Goal: Transaction & Acquisition: Book appointment/travel/reservation

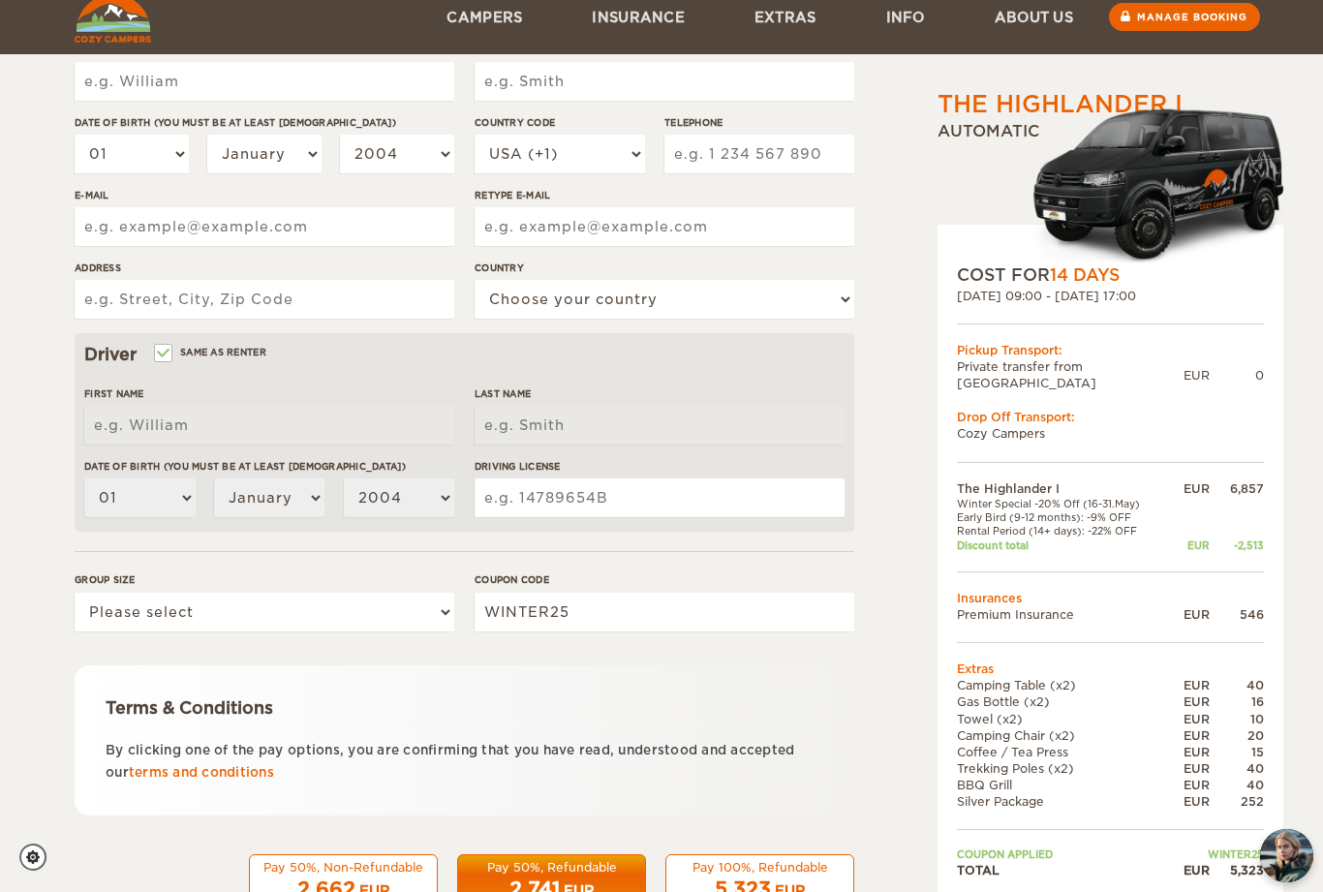
click at [169, 777] on link "terms and conditions" at bounding box center [201, 772] width 145 height 15
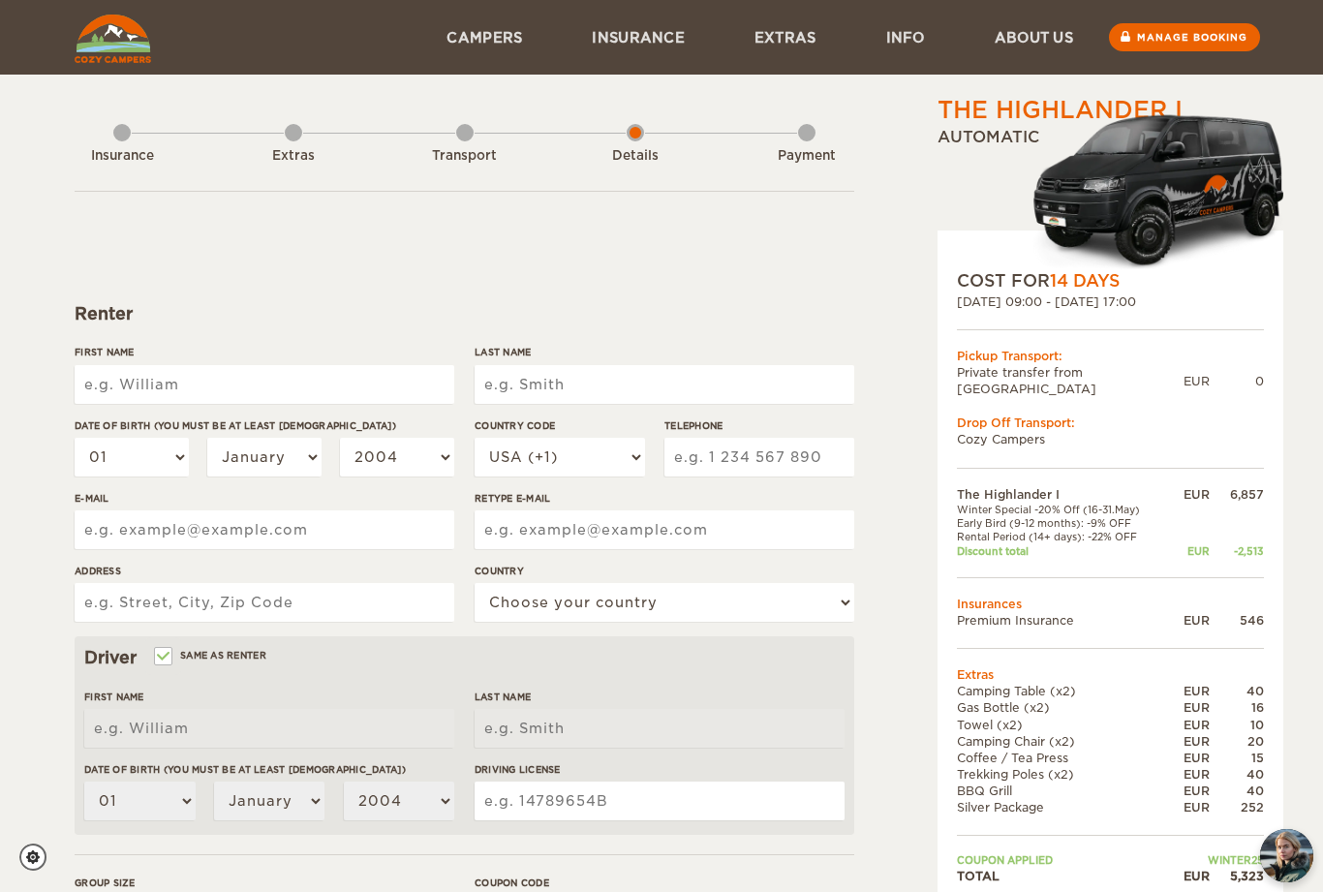
click at [245, 379] on input "First Name" at bounding box center [265, 384] width 380 height 39
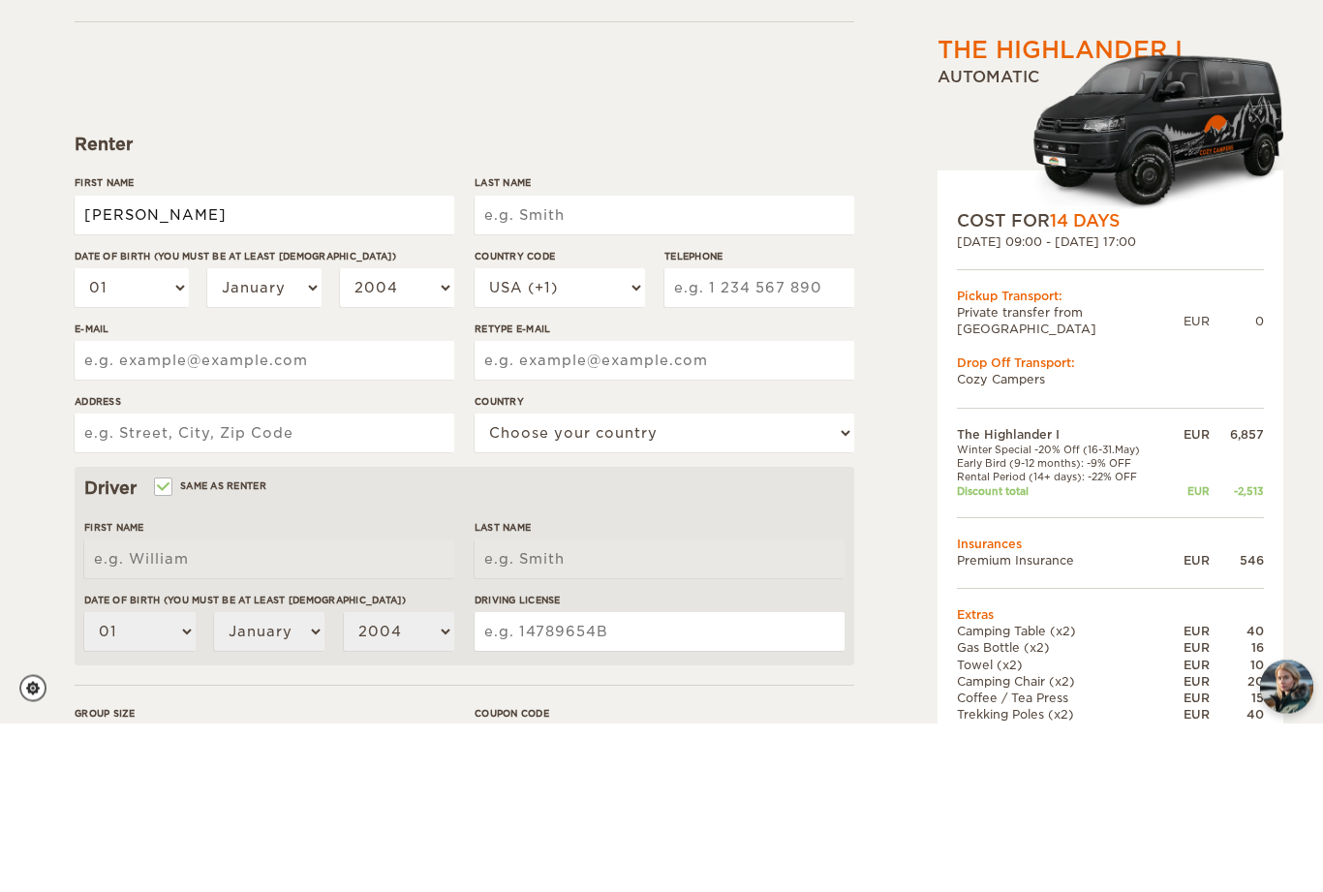
type input "[PERSON_NAME]"
click at [515, 365] on input "Last Name" at bounding box center [664, 384] width 380 height 39
type input "[PERSON_NAME]"
type input "Beaulne"
click at [81, 438] on select "01 02 03 04 05 06 07 08 09 10 11 12 13 14 15 16 17 18 19 20 21 22 23 24 25 26 2…" at bounding box center [132, 457] width 114 height 39
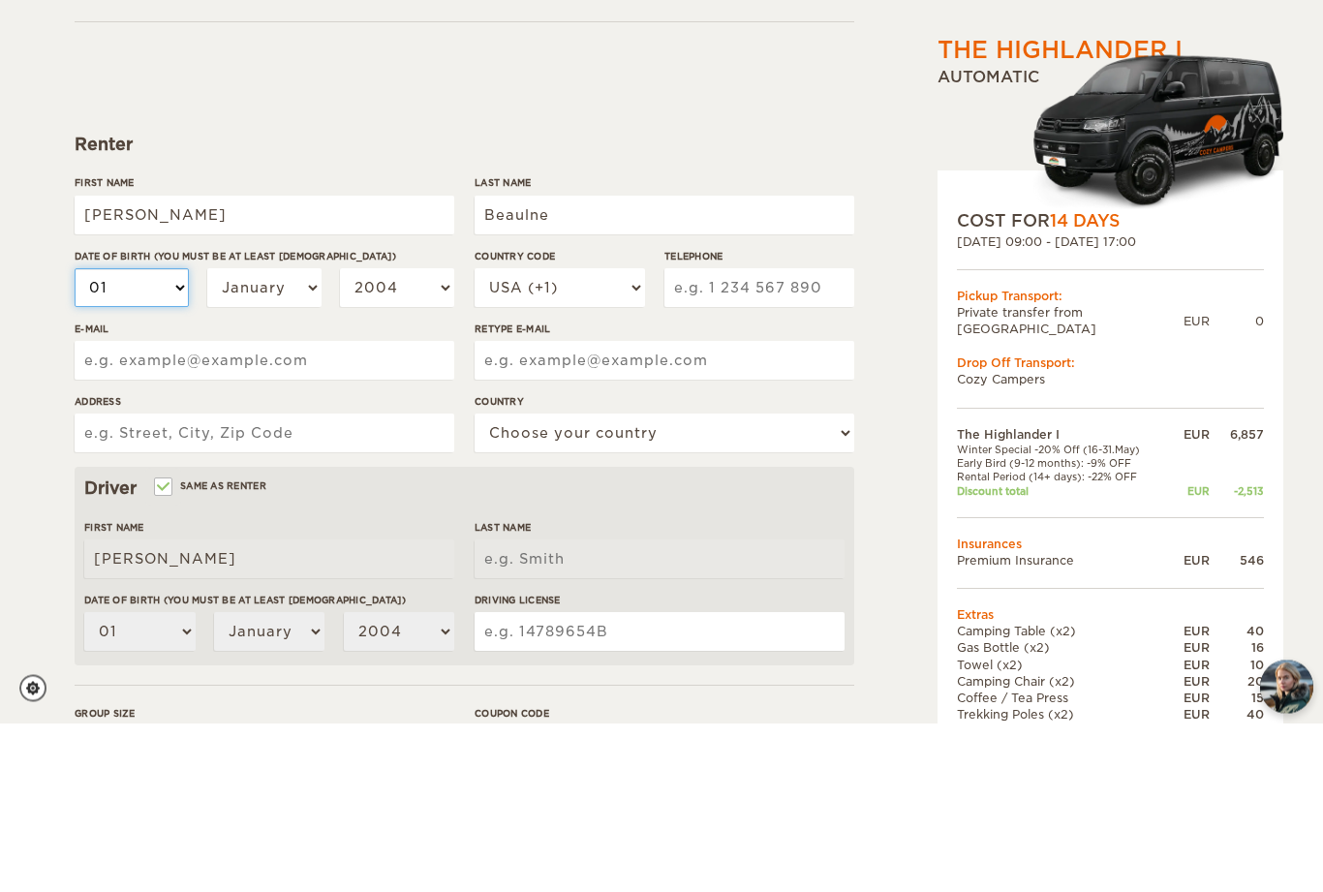
type input "Beaulne"
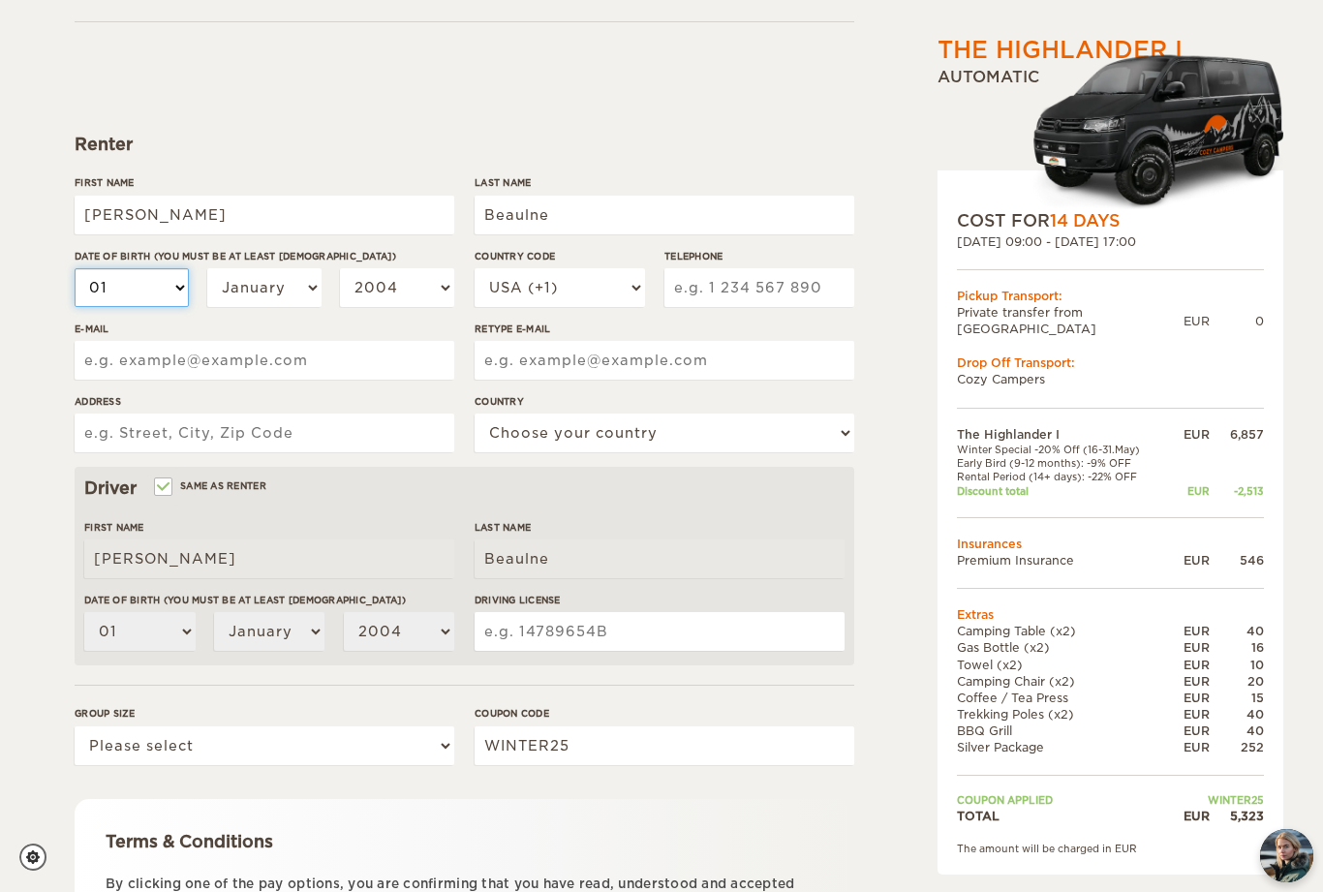
select select "11"
click at [303, 278] on select "January February March April May June July August September October November De…" at bounding box center [264, 287] width 114 height 39
select select "10"
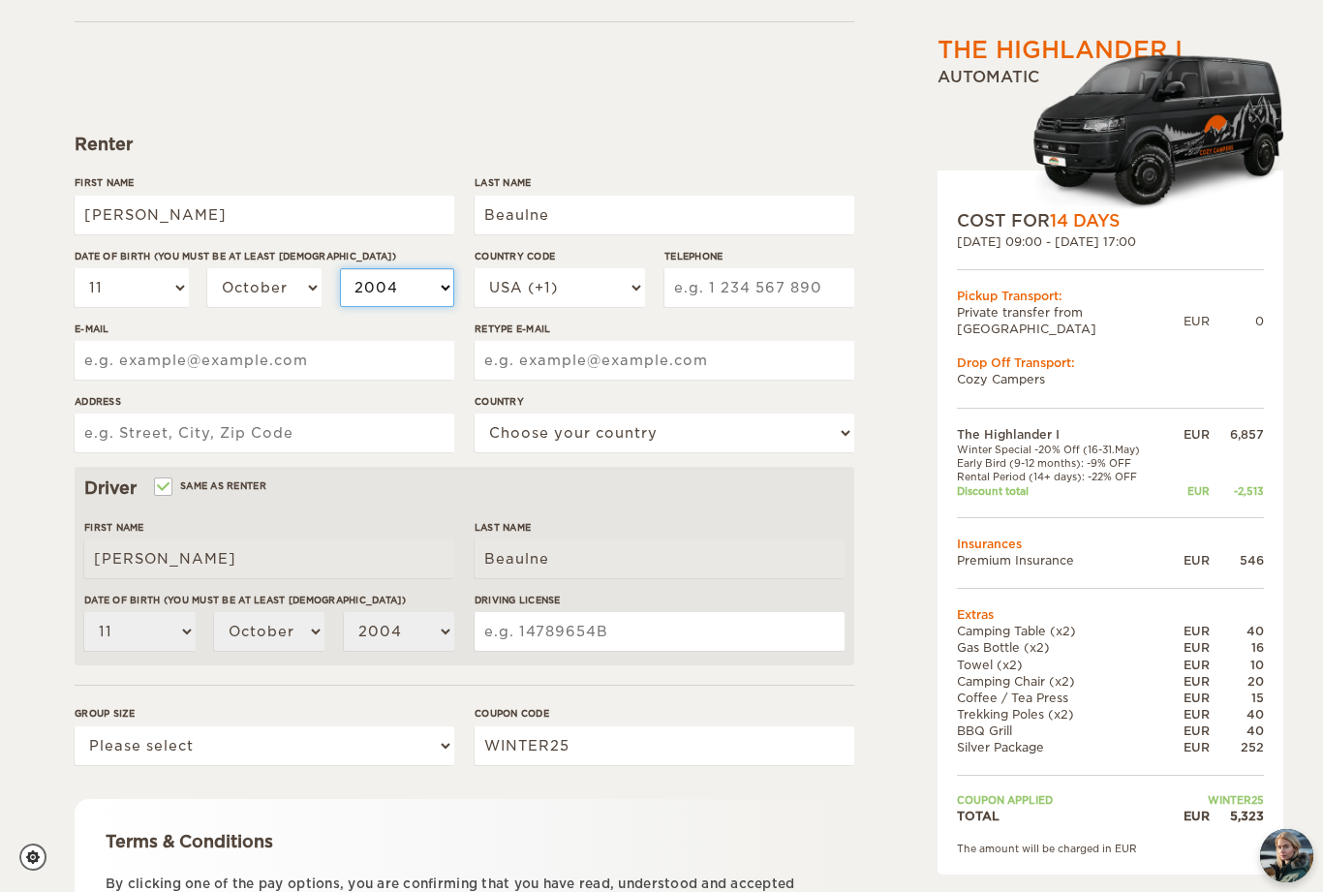
click at [441, 284] on select "2004 2003 2002 2001 2000 1999 1998 1997 1996 1995 1994 1993 1992 1991 1990 1989…" at bounding box center [397, 287] width 114 height 39
select select "1956"
click at [627, 285] on select "USA (+1) [GEOGRAPHIC_DATA] (+44) [GEOGRAPHIC_DATA] (+49) [GEOGRAPHIC_DATA] (+21…" at bounding box center [559, 287] width 170 height 39
select select "1"
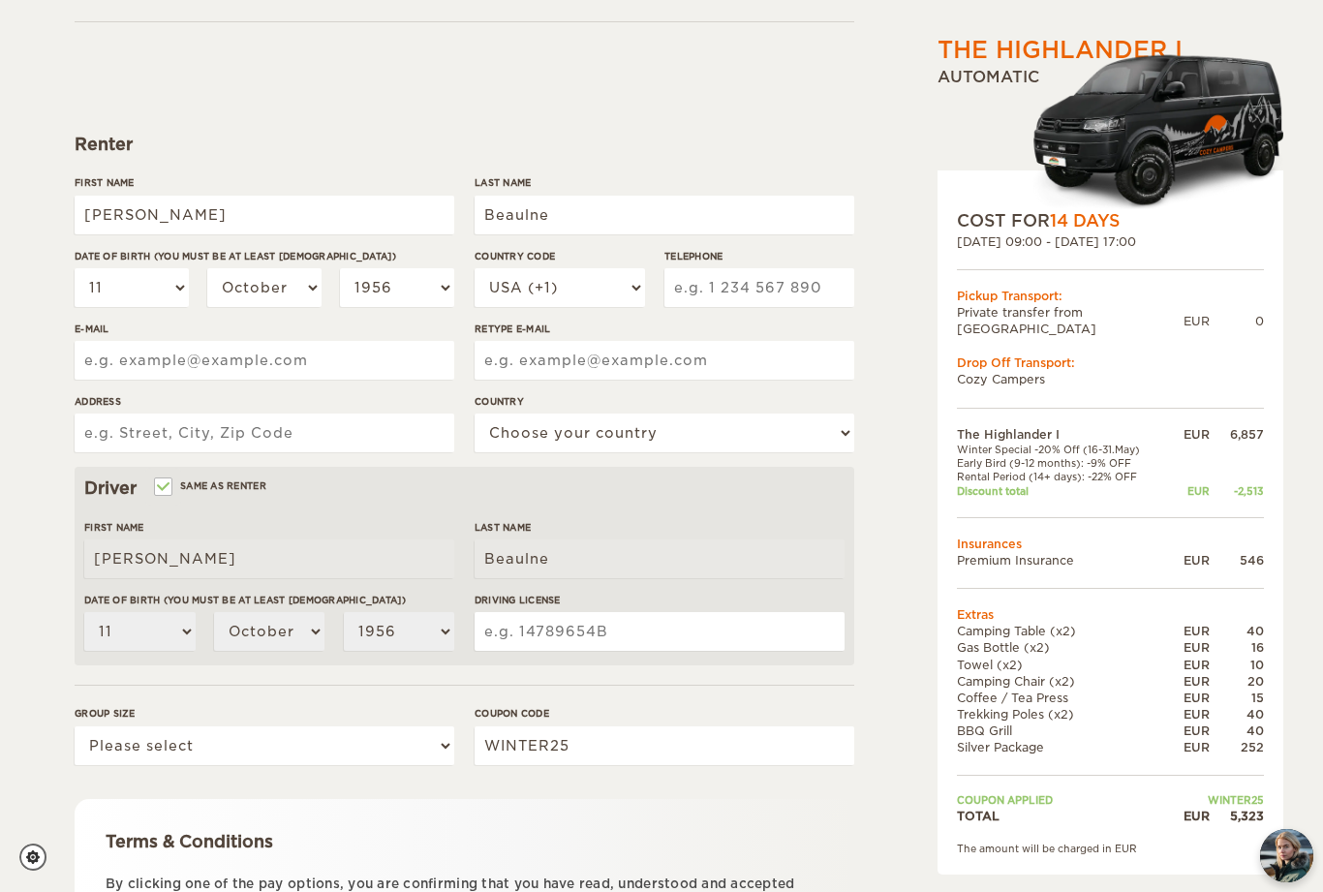
click at [713, 281] on input "Telephone" at bounding box center [759, 287] width 190 height 39
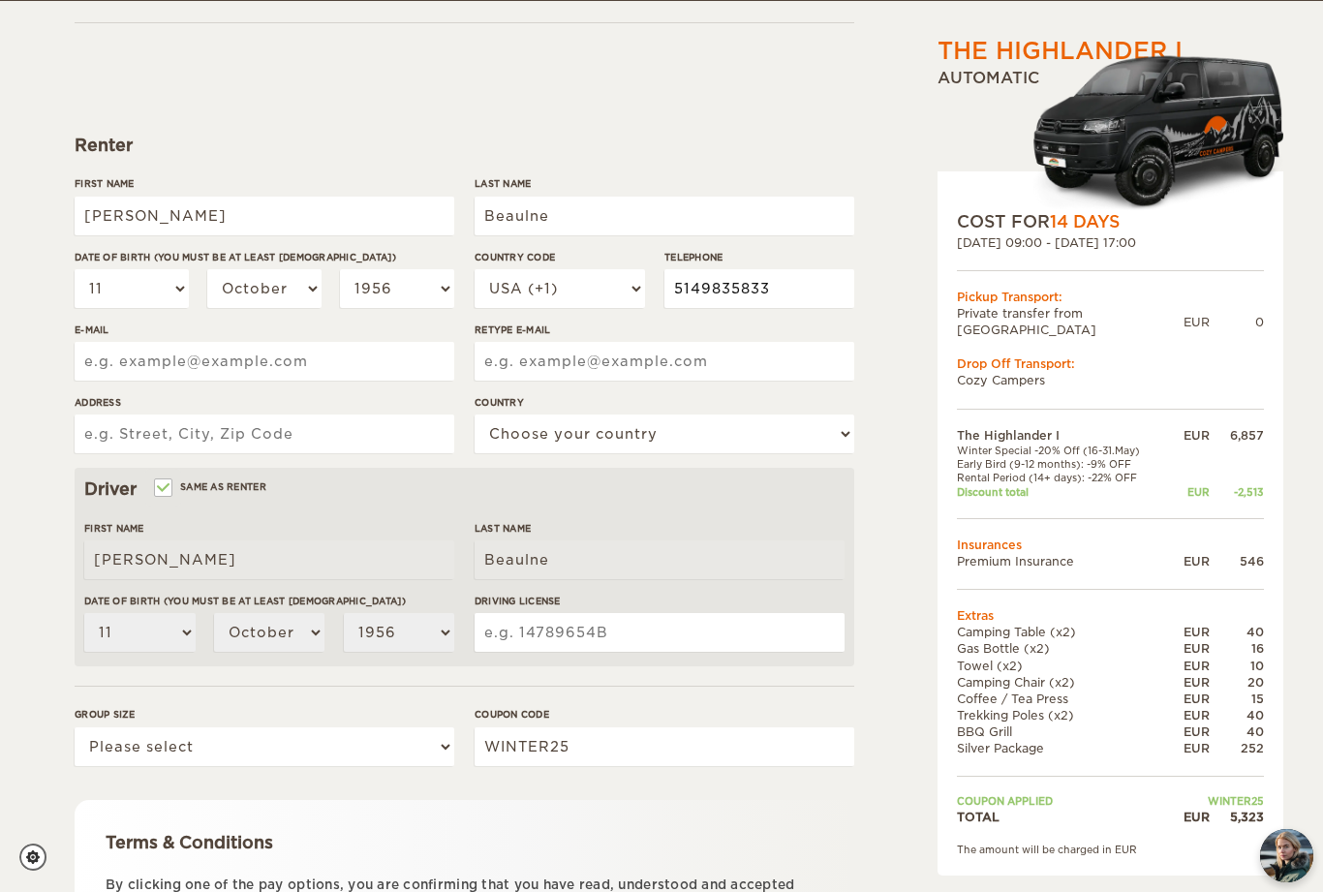
type input "5149835833"
click at [104, 356] on input "E-mail" at bounding box center [265, 361] width 380 height 39
type input "[EMAIL_ADDRESS][DOMAIN_NAME]"
click at [530, 355] on input "Retype E-mail" at bounding box center [664, 361] width 380 height 39
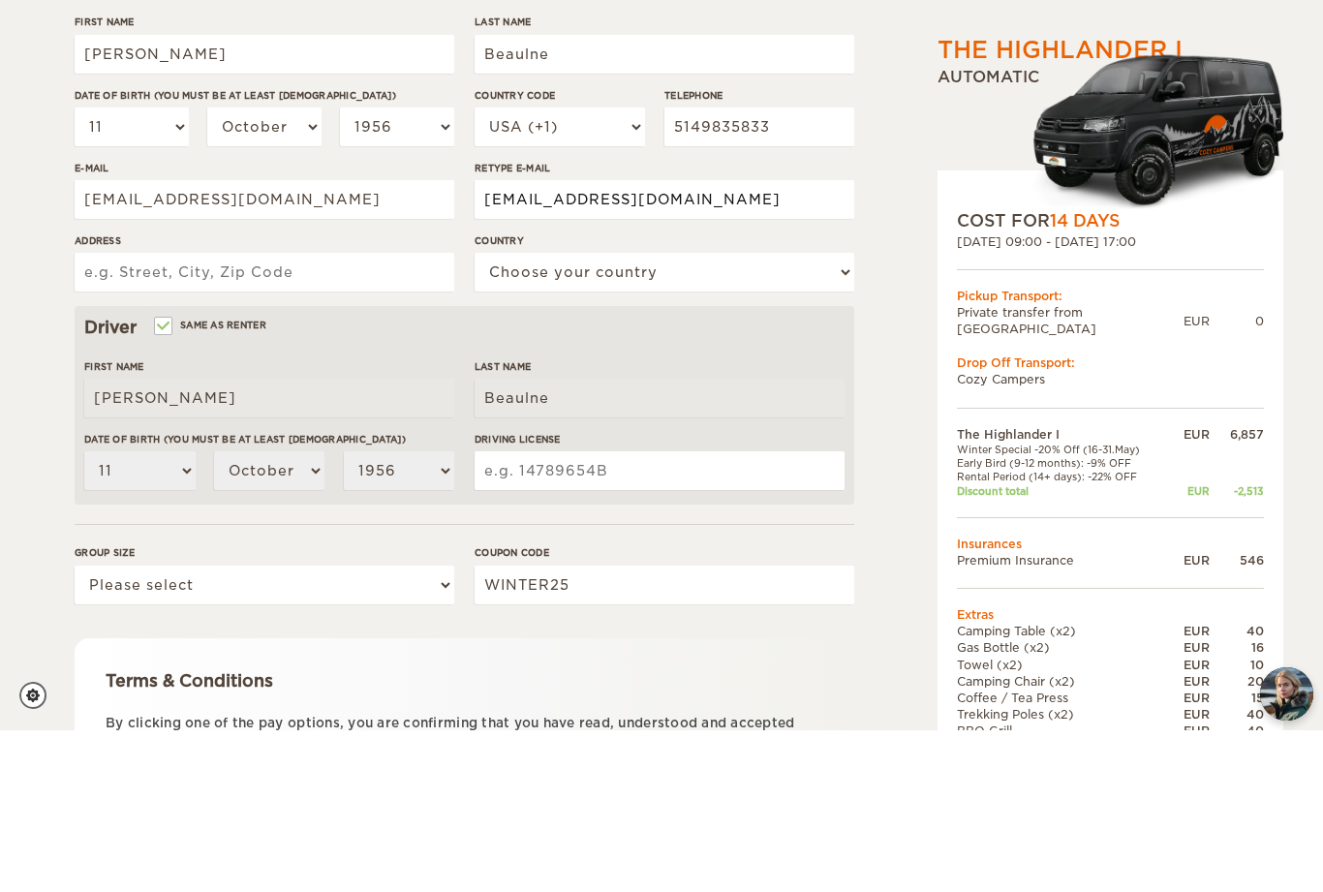
type input "[EMAIL_ADDRESS][DOMAIN_NAME]"
click at [109, 414] on input "Address" at bounding box center [265, 433] width 380 height 39
type input "[STREET_ADDRESS][PERSON_NAME]"
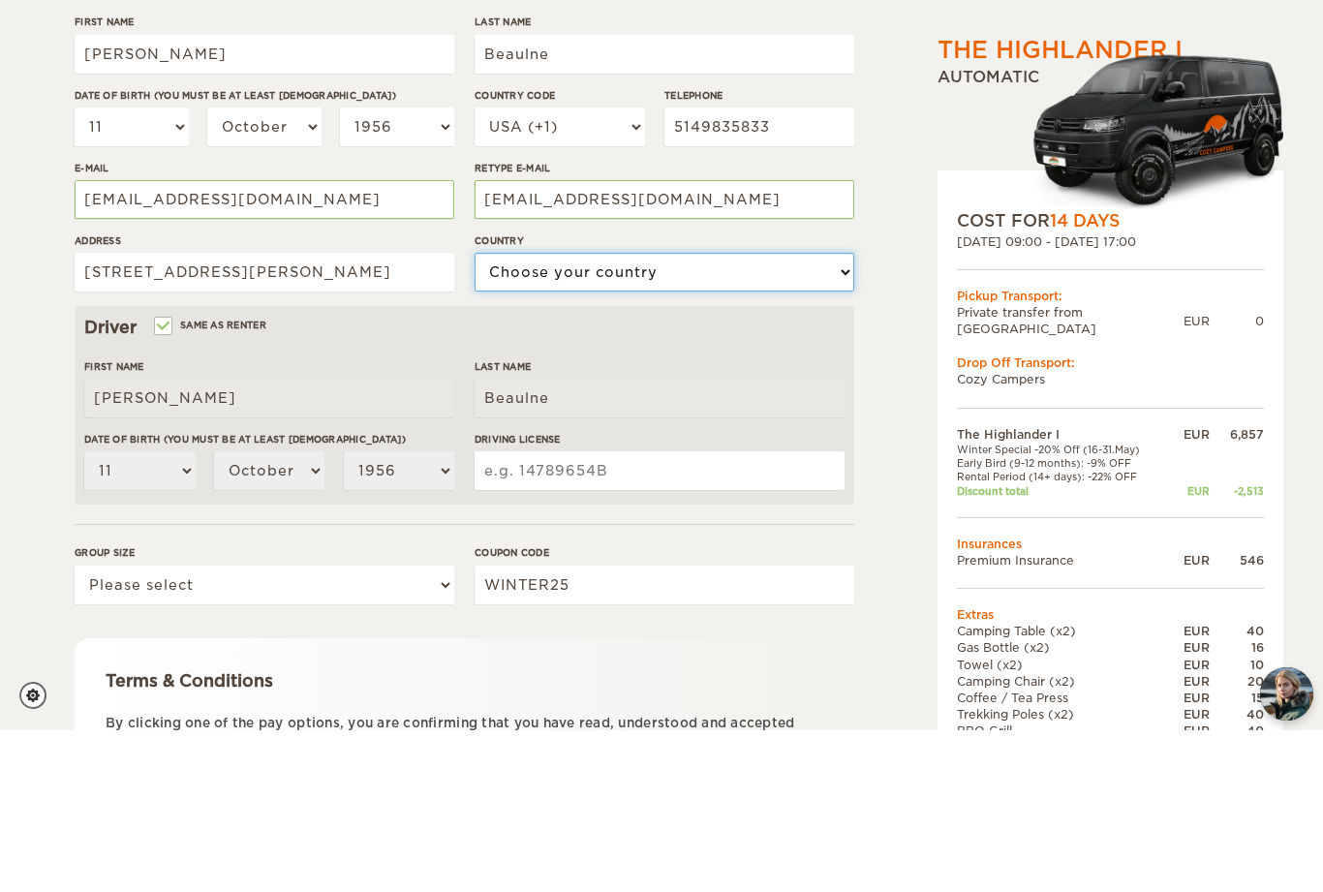
click at [835, 414] on select "Choose your country [GEOGRAPHIC_DATA] [GEOGRAPHIC_DATA] [GEOGRAPHIC_DATA] [GEOG…" at bounding box center [664, 433] width 380 height 39
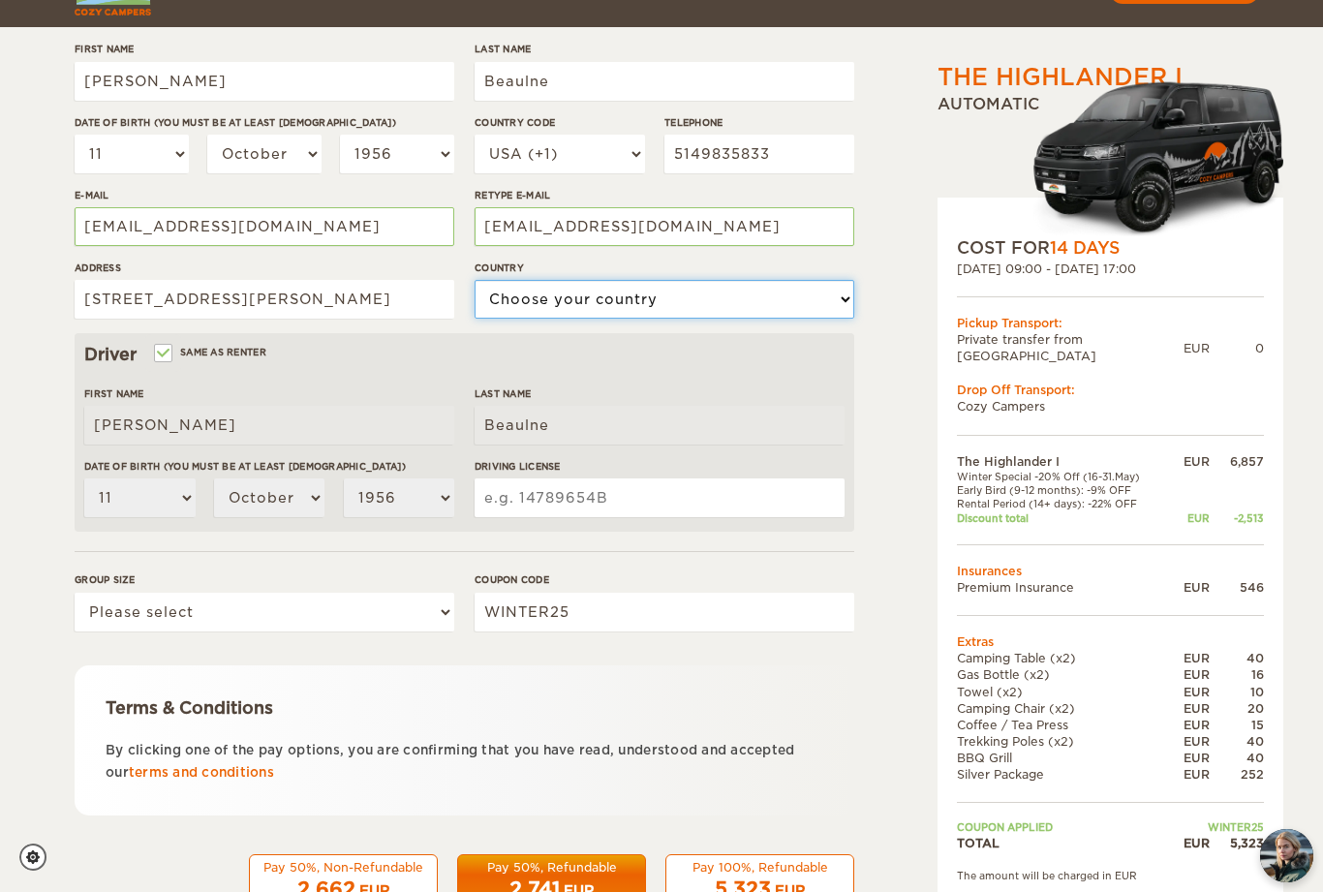
select select "38"
click at [505, 502] on input "Driving License" at bounding box center [659, 497] width 370 height 39
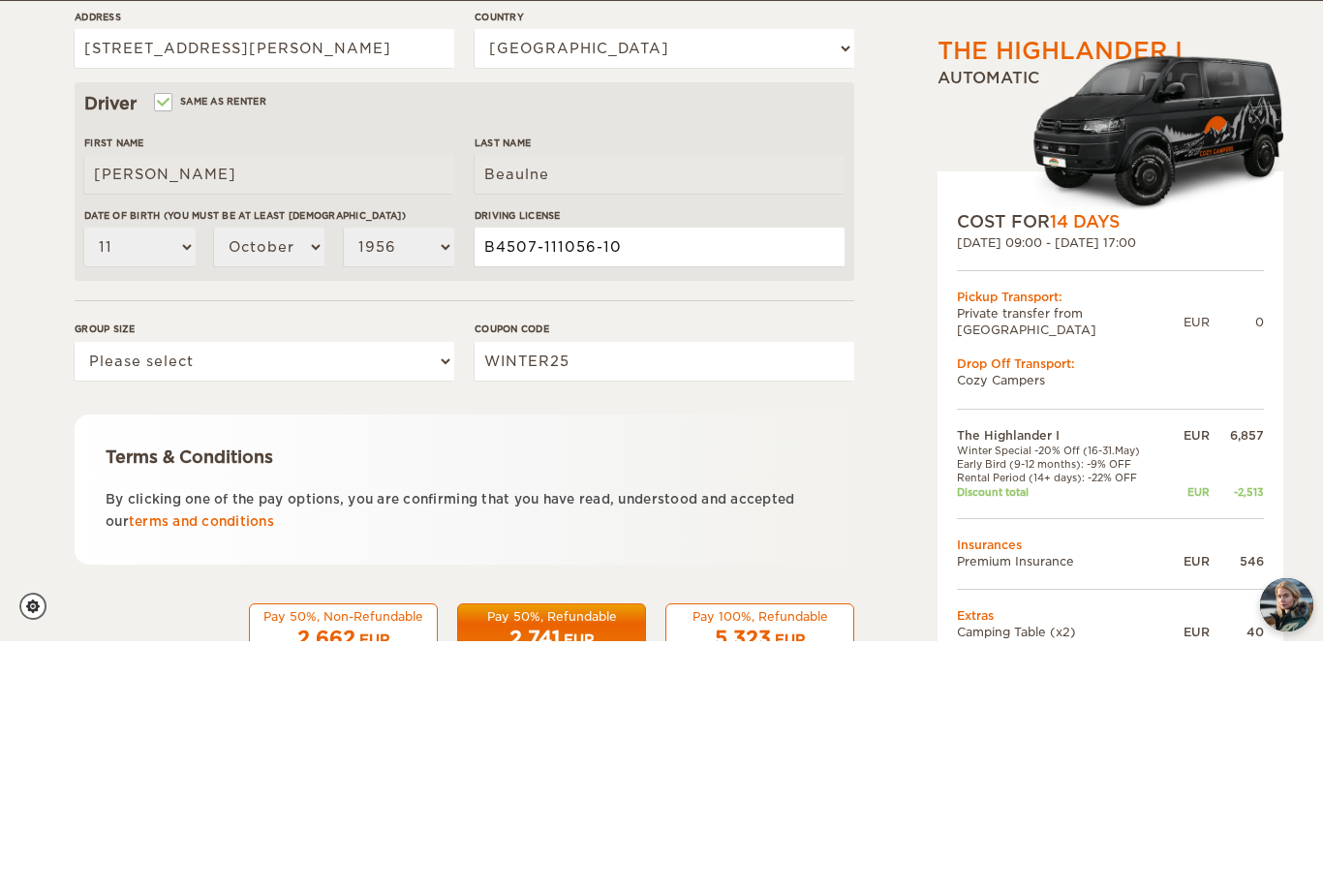
type input "B4507-111056-10"
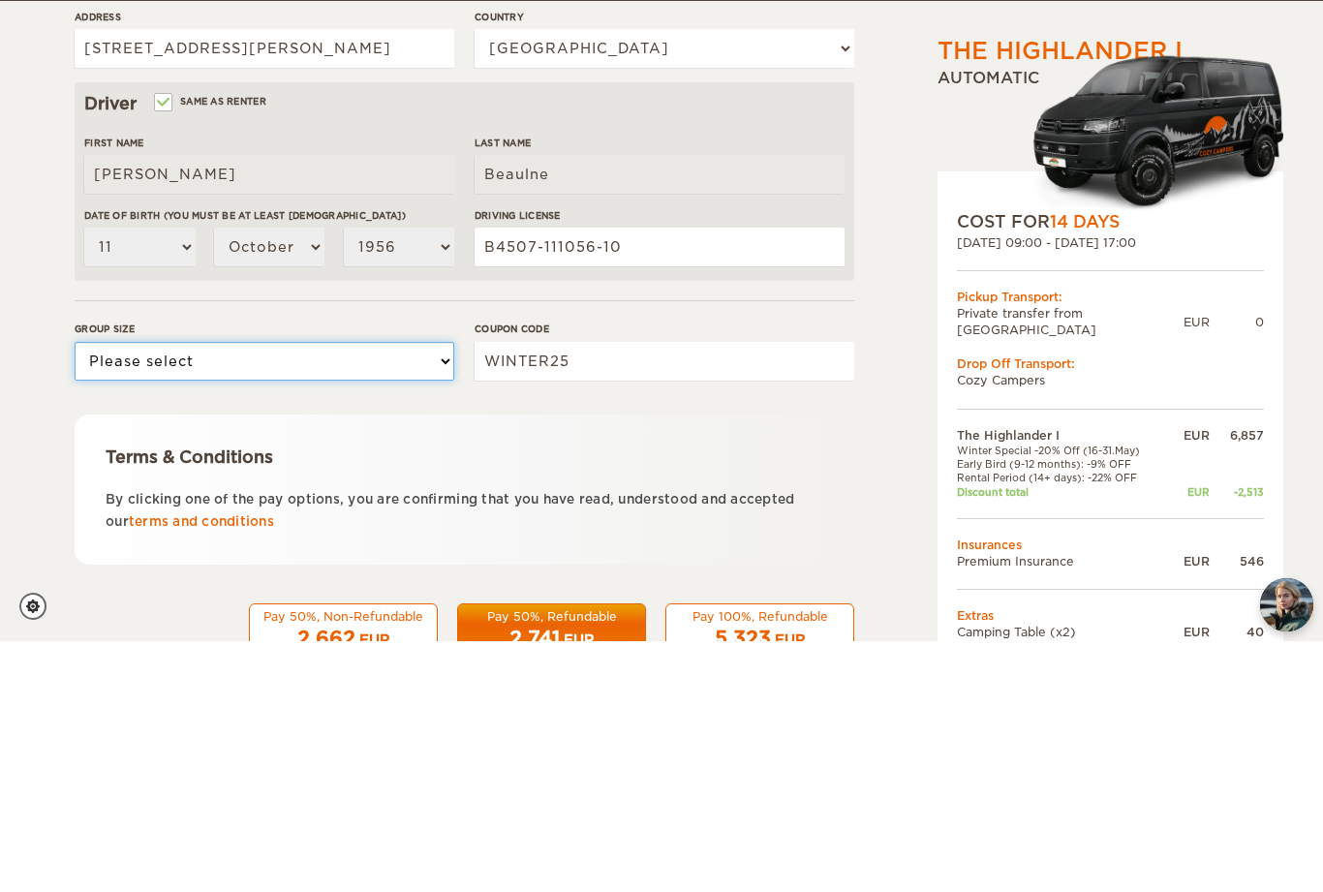
click at [436, 593] on select "Please select 1 2" at bounding box center [265, 612] width 380 height 39
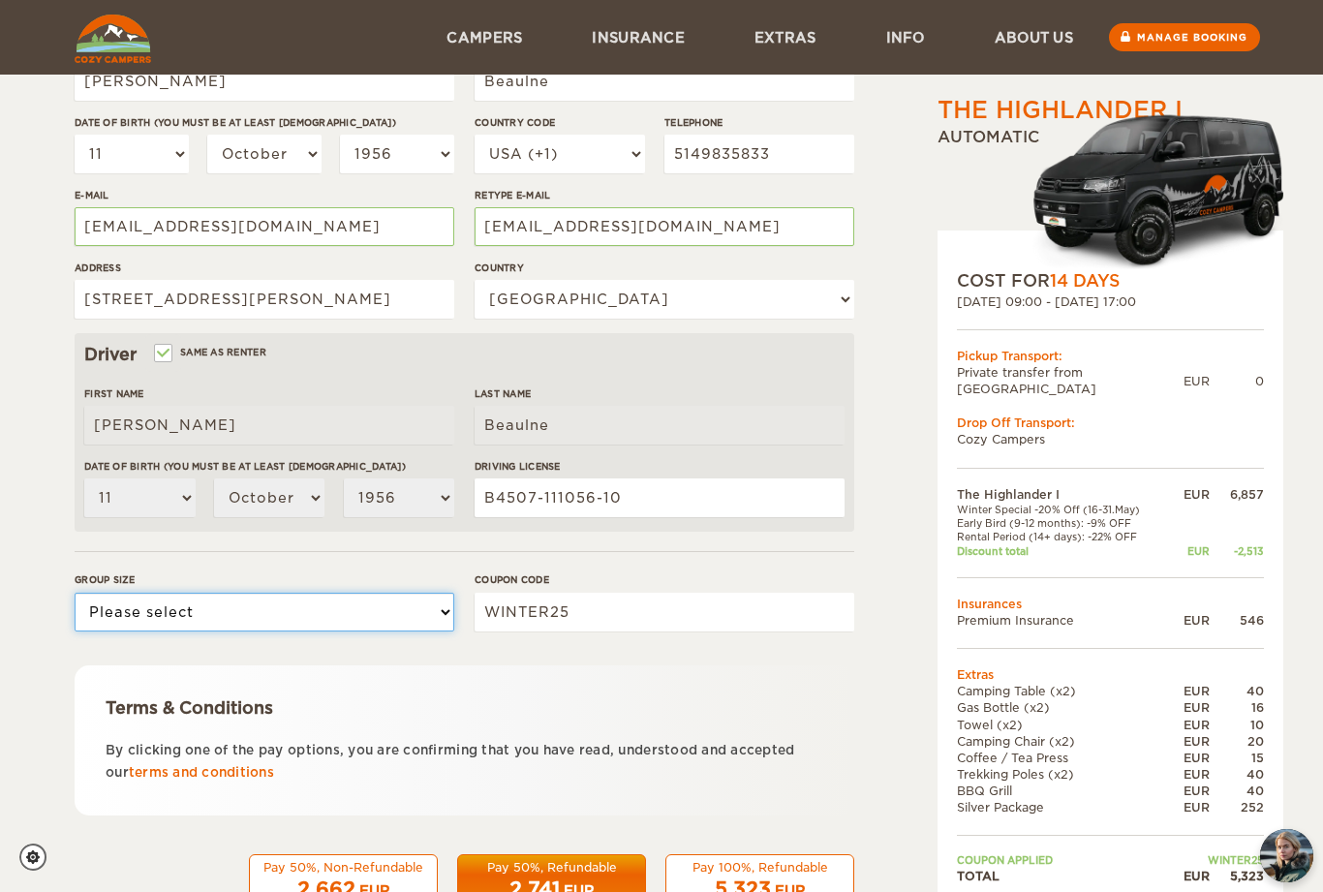
select select "2"
click at [530, 877] on span "2,741" at bounding box center [534, 888] width 50 height 23
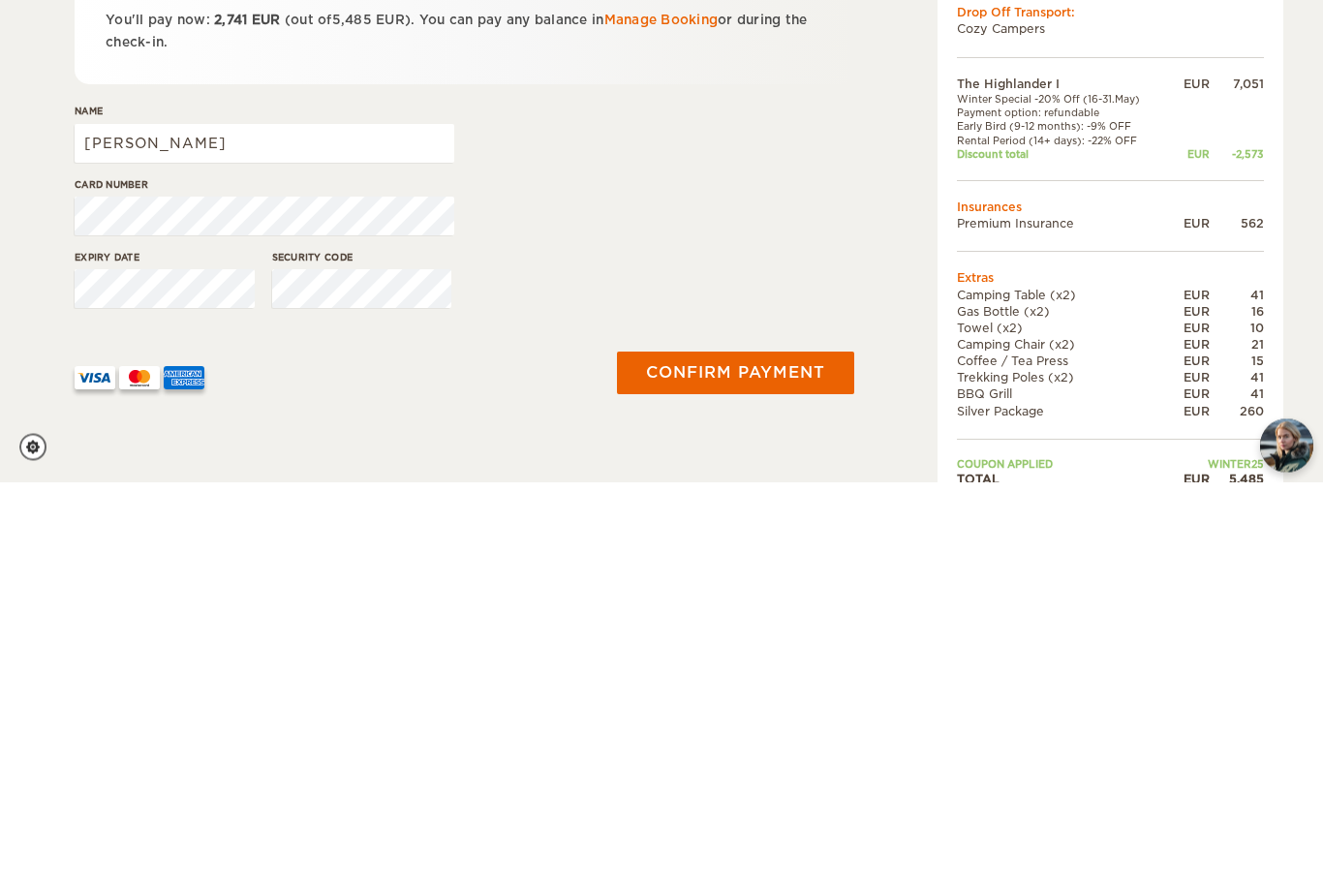
click at [772, 762] on button "Confirm payment" at bounding box center [735, 783] width 237 height 43
